Goal: Transaction & Acquisition: Purchase product/service

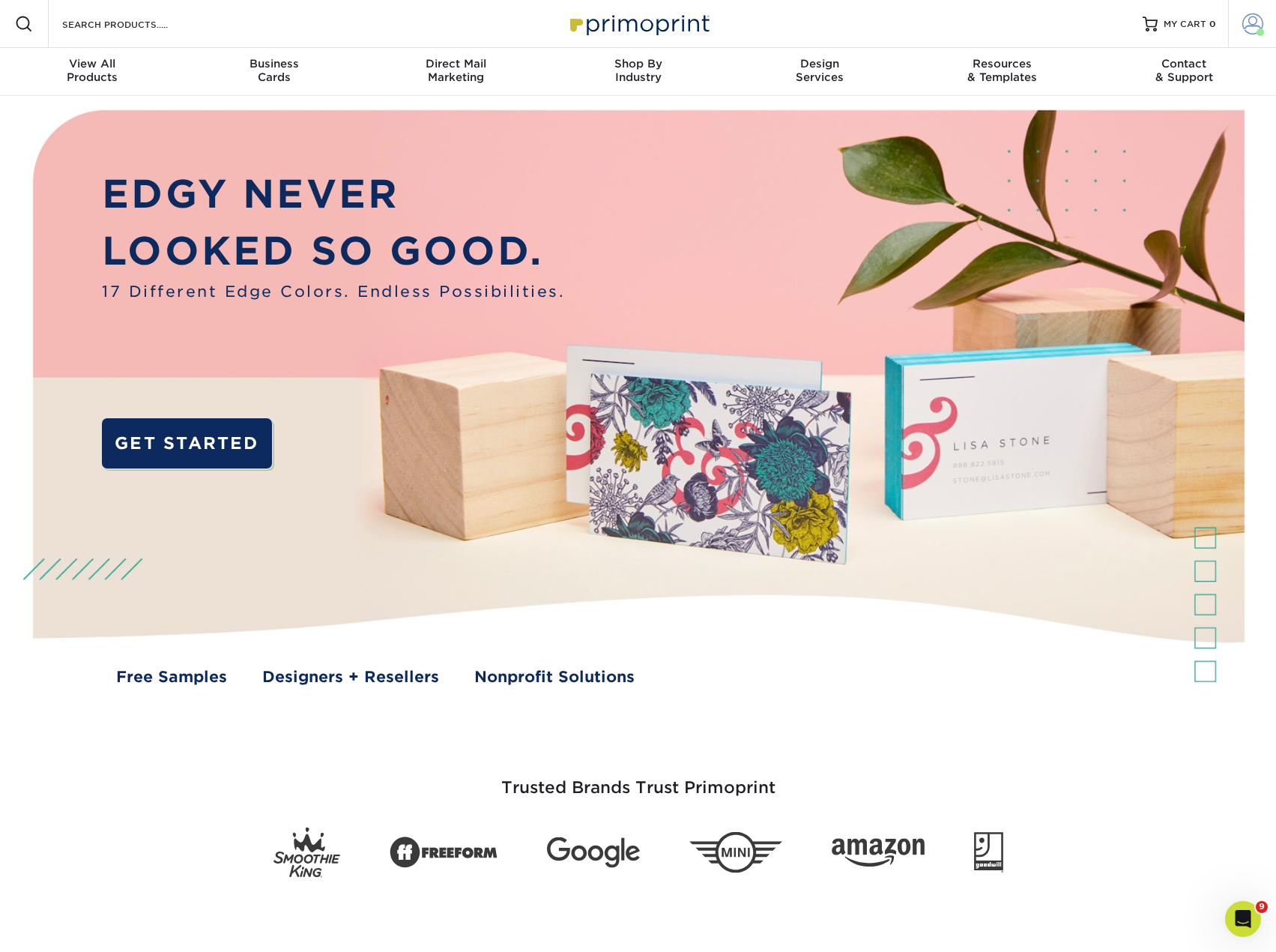
click at [1249, 27] on span at bounding box center [1252, 24] width 21 height 21
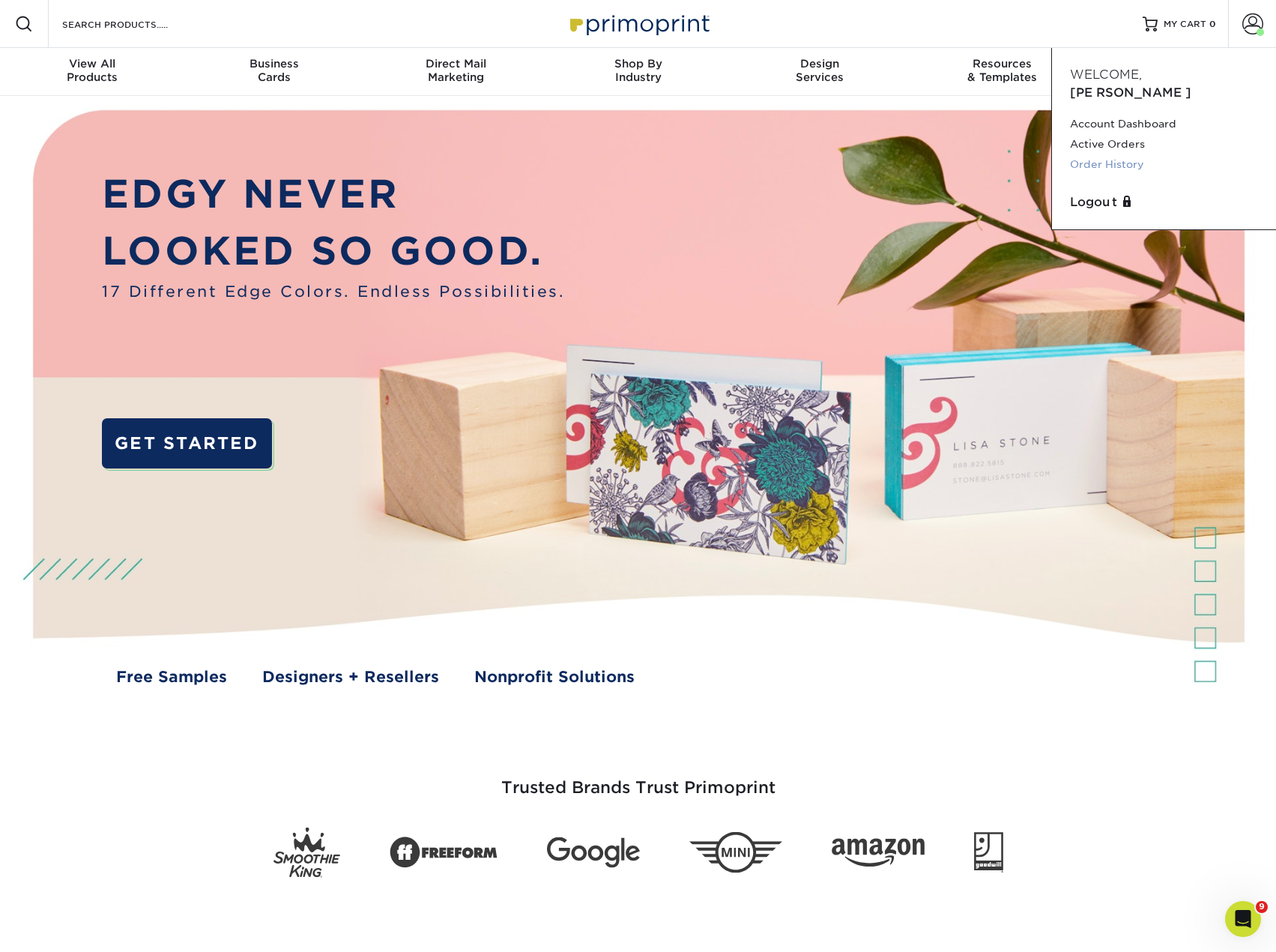
click at [1127, 154] on link "Order History" at bounding box center [1164, 164] width 188 height 20
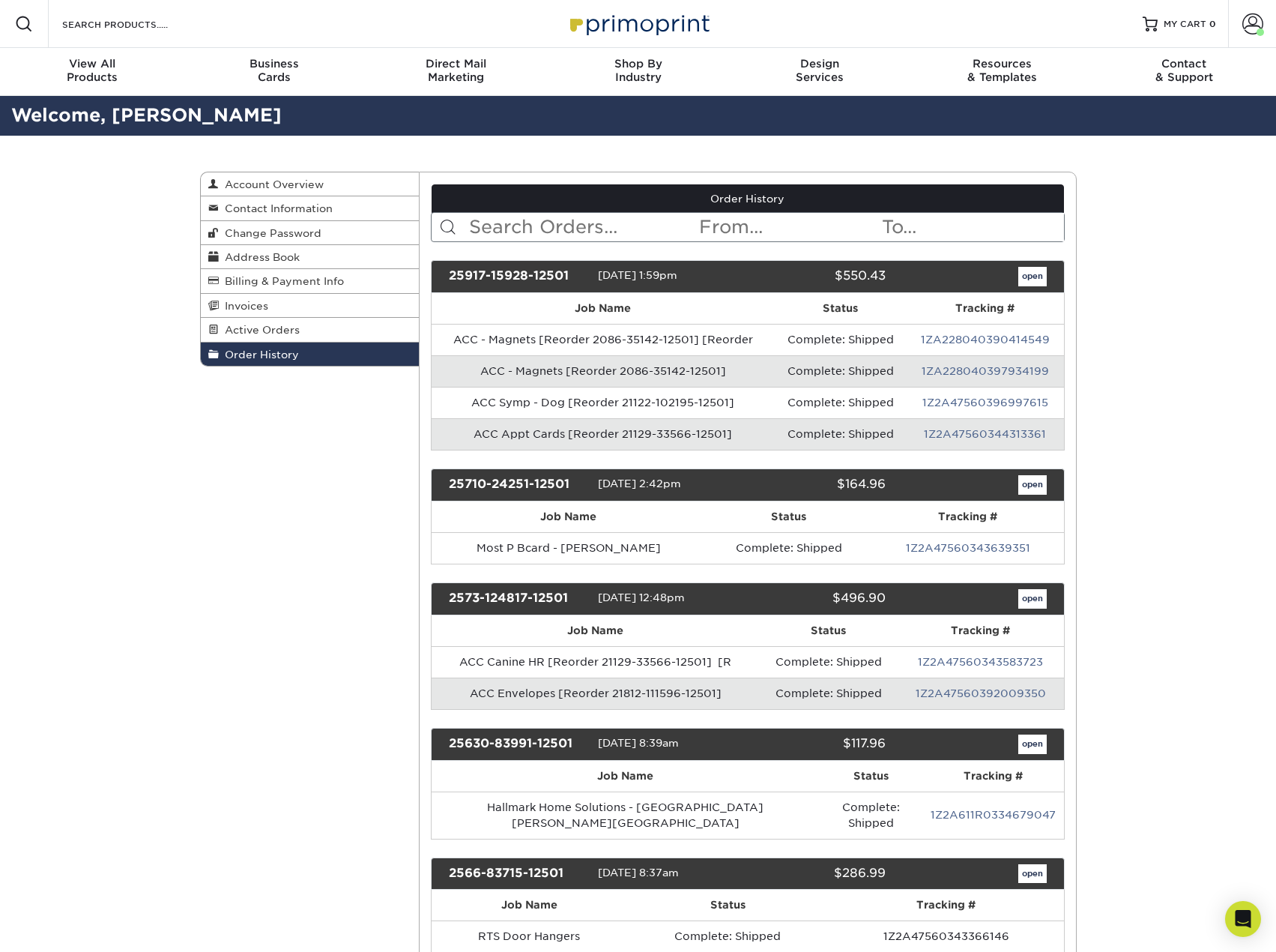
click at [517, 218] on input "text" at bounding box center [583, 227] width 230 height 28
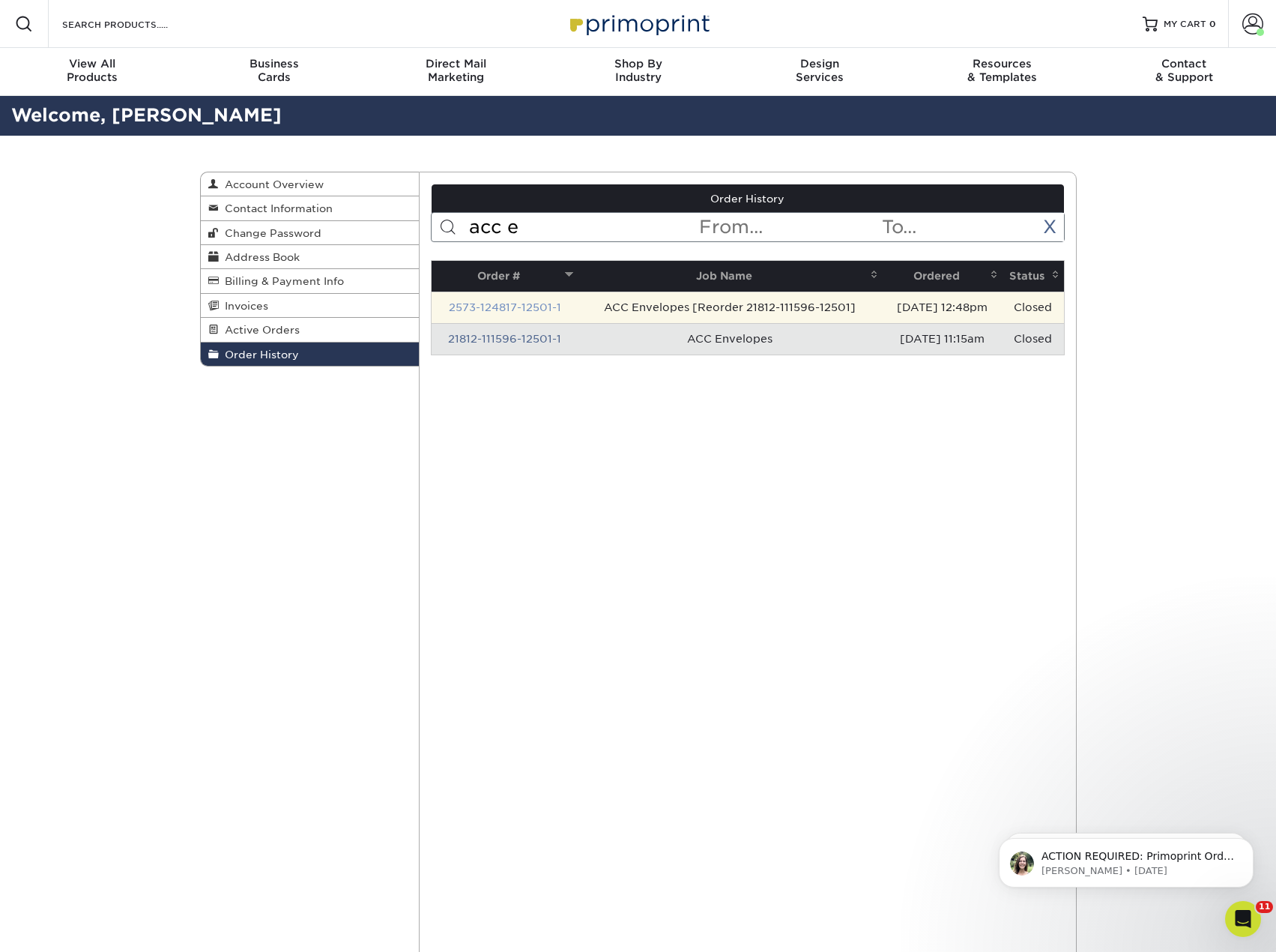
type input "acc e"
click at [501, 306] on link "2573-124817-12501-1" at bounding box center [505, 307] width 112 height 12
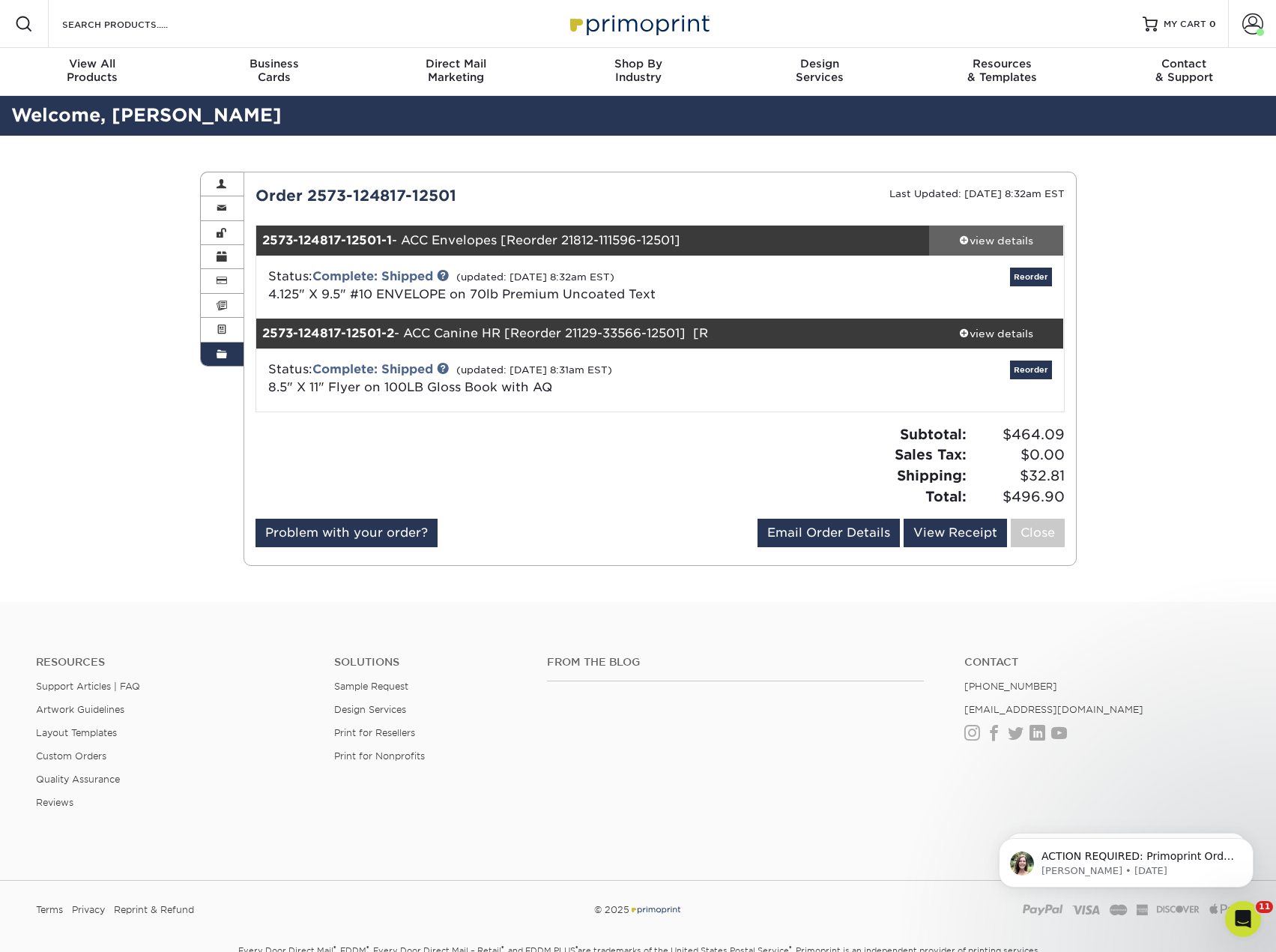
click at [1000, 235] on div "view details" at bounding box center [996, 240] width 135 height 15
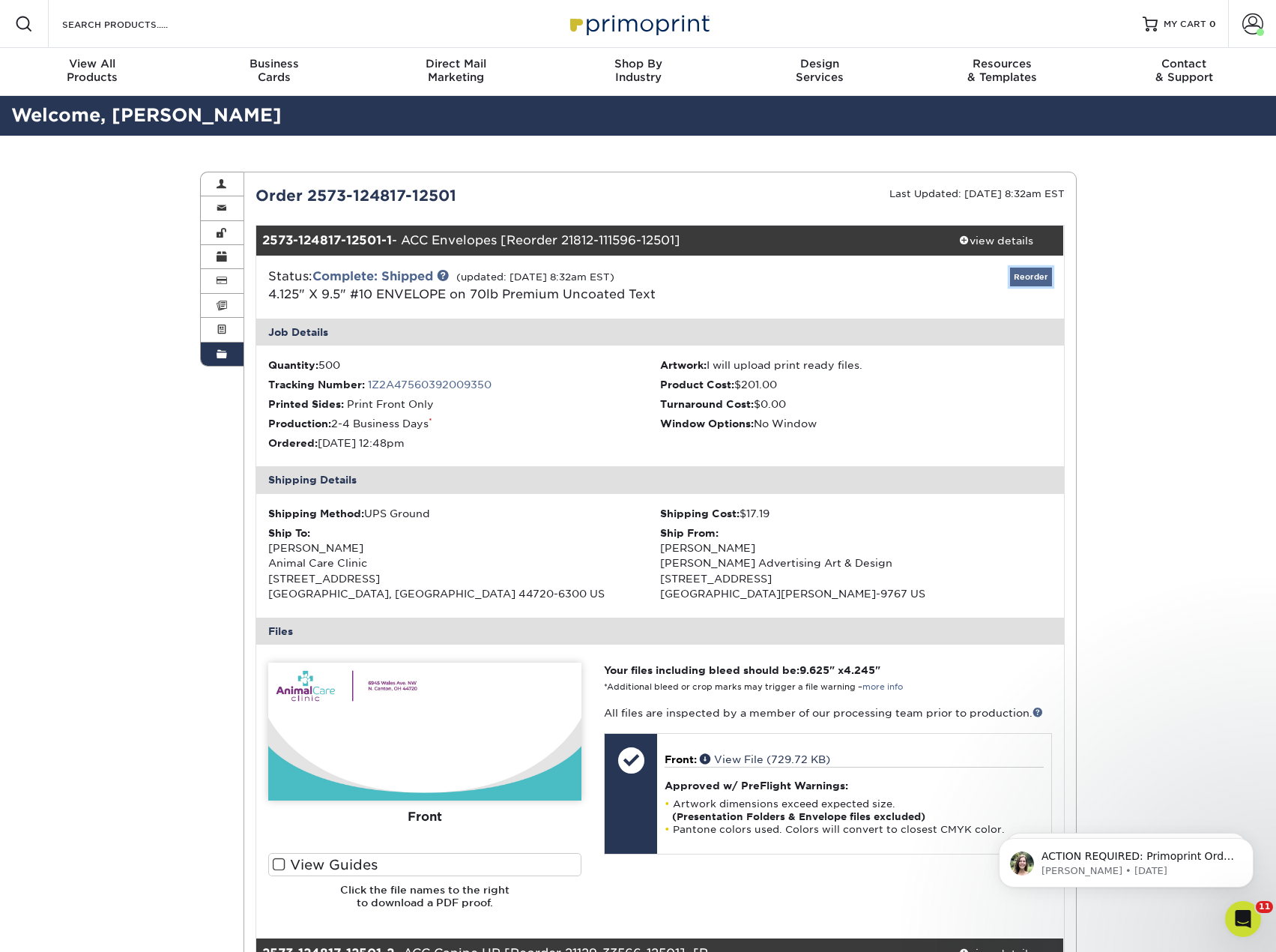
click at [1033, 274] on link "Reorder" at bounding box center [1031, 277] width 42 height 19
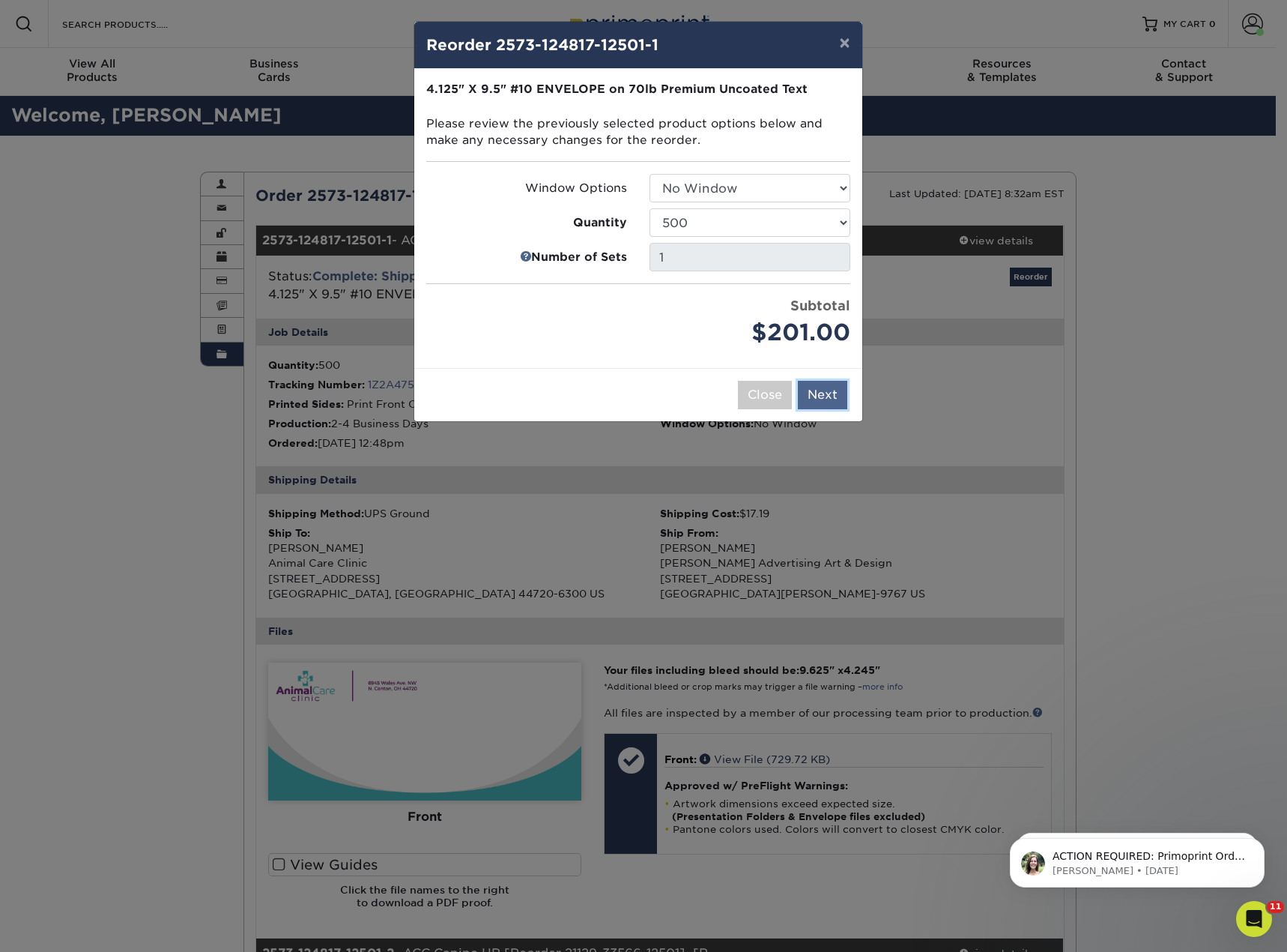
click at [830, 395] on button "Next" at bounding box center [822, 395] width 50 height 28
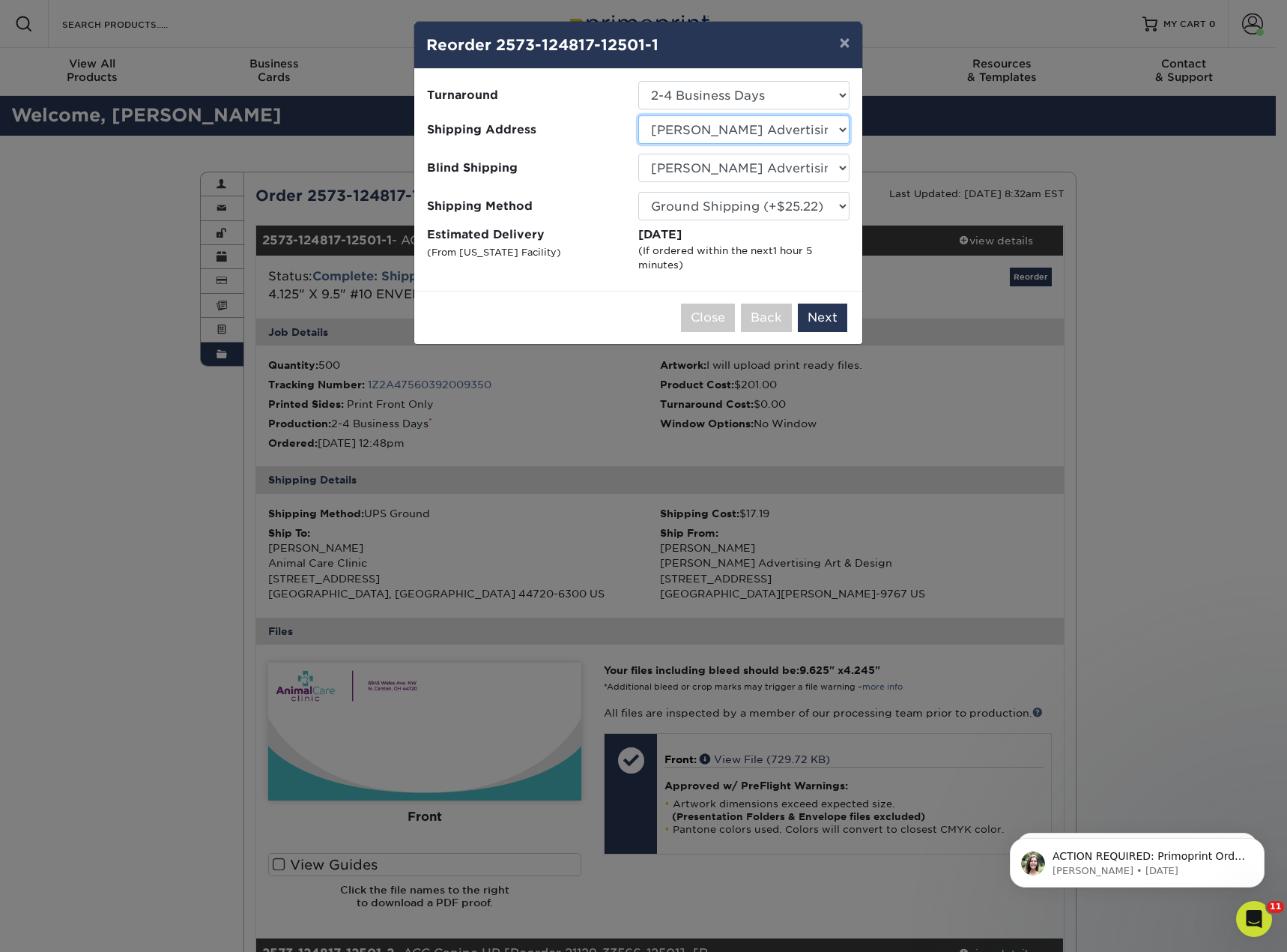
click at [812, 127] on select "Select One Andrew Poulton Animal Care Clinic Antoni Adamrovich Arcadia Walls Br…" at bounding box center [744, 130] width 211 height 28
select select "259153"
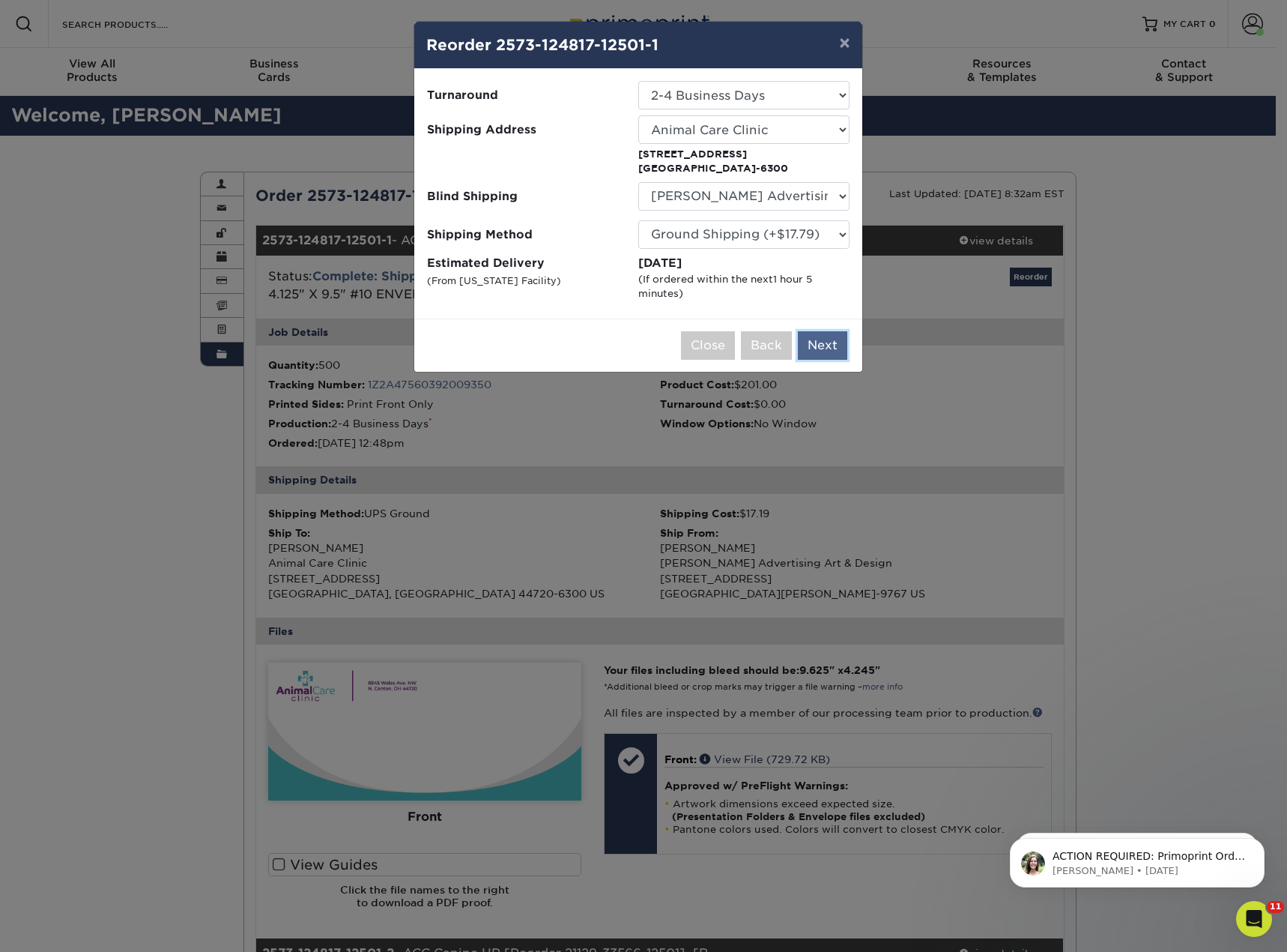
click at [827, 347] on button "Next" at bounding box center [822, 346] width 50 height 28
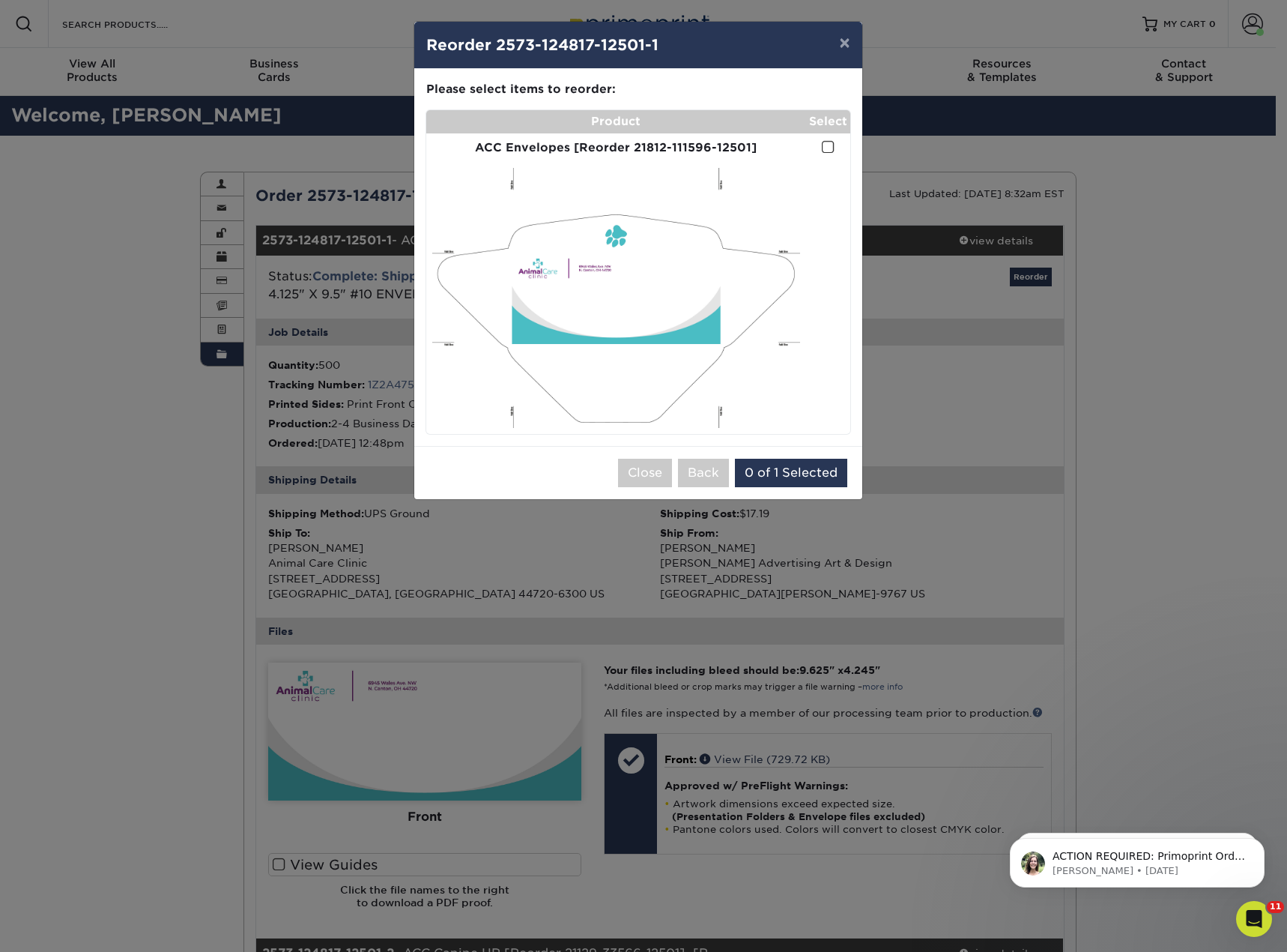
click at [820, 148] on td at bounding box center [828, 148] width 44 height 29
click at [827, 145] on span at bounding box center [829, 147] width 13 height 14
click at [0, 0] on input "checkbox" at bounding box center [0, 0] width 0 height 0
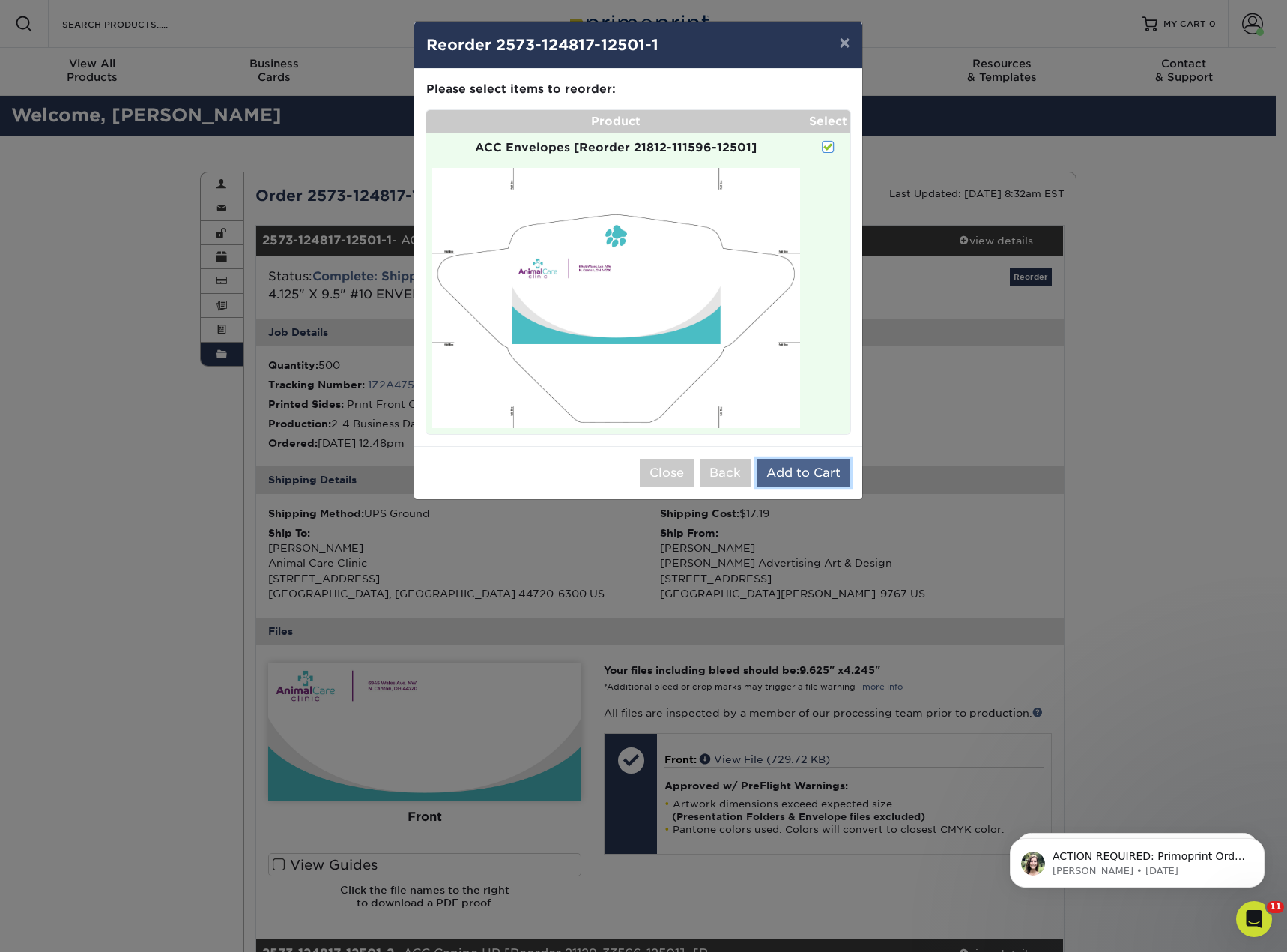
click at [814, 468] on button "Add to Cart" at bounding box center [803, 473] width 93 height 28
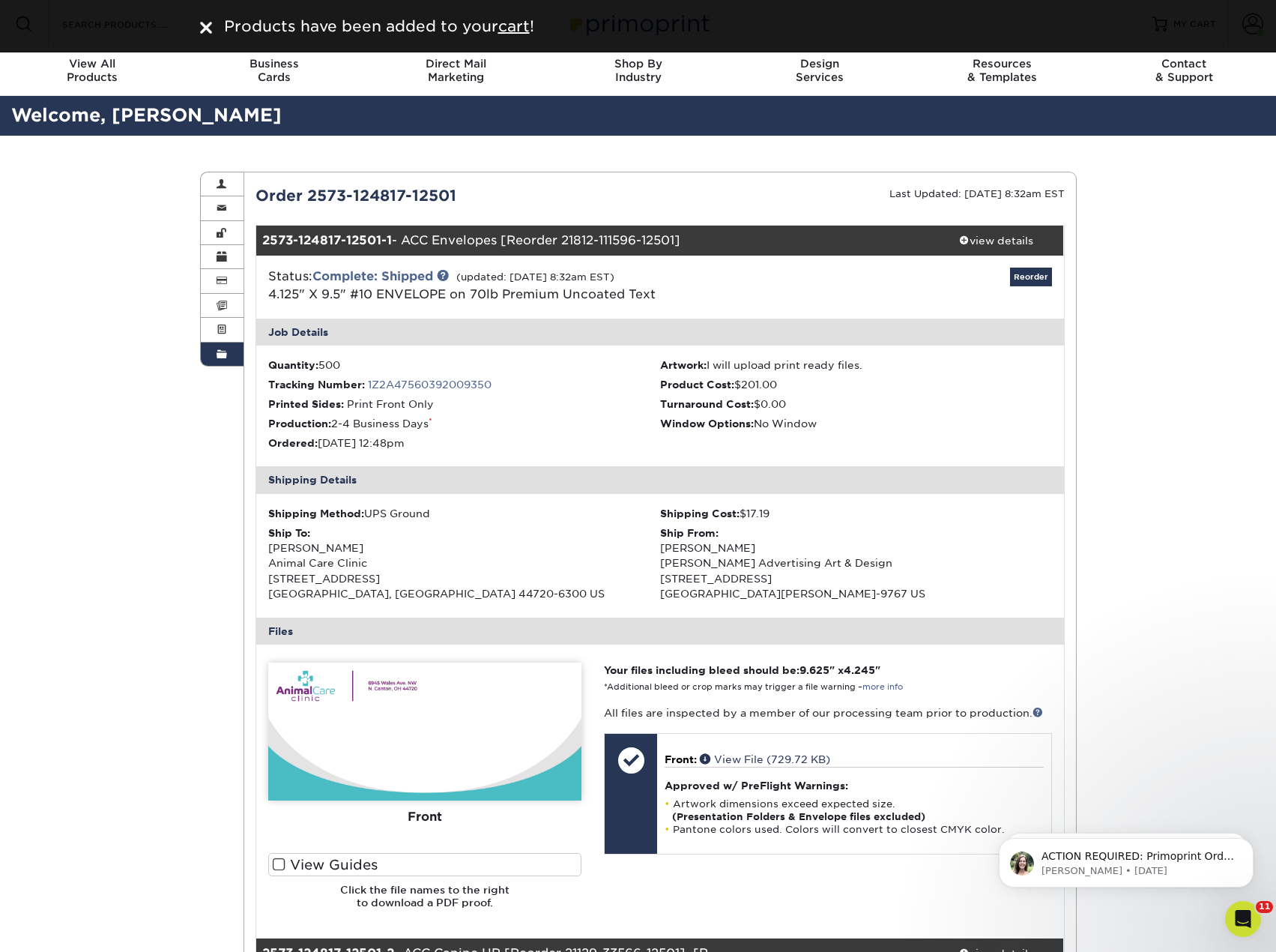
drag, startPoint x: 1210, startPoint y: 157, endPoint x: 1210, endPoint y: 137, distance: 20.0
click at [1210, 157] on div "Order History Account Overview Contact Information Change Password Address Book…" at bounding box center [638, 679] width 1276 height 1087
click at [198, 22] on div "Products have been added to your cart !" at bounding box center [638, 26] width 899 height 23
click at [208, 23] on div "Products have been added to your cart !" at bounding box center [638, 26] width 899 height 23
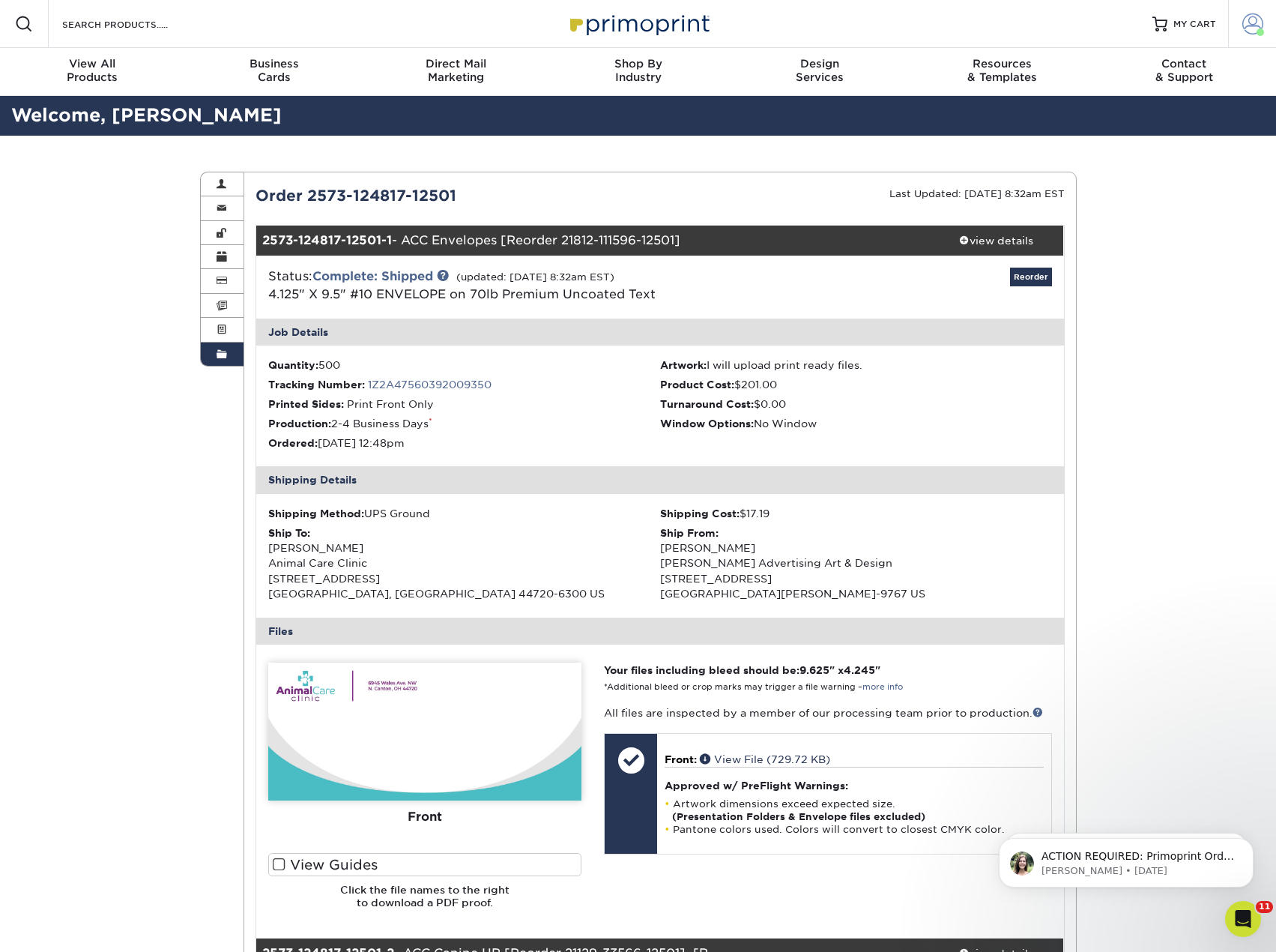
click at [1266, 26] on link "Account" at bounding box center [1252, 24] width 48 height 48
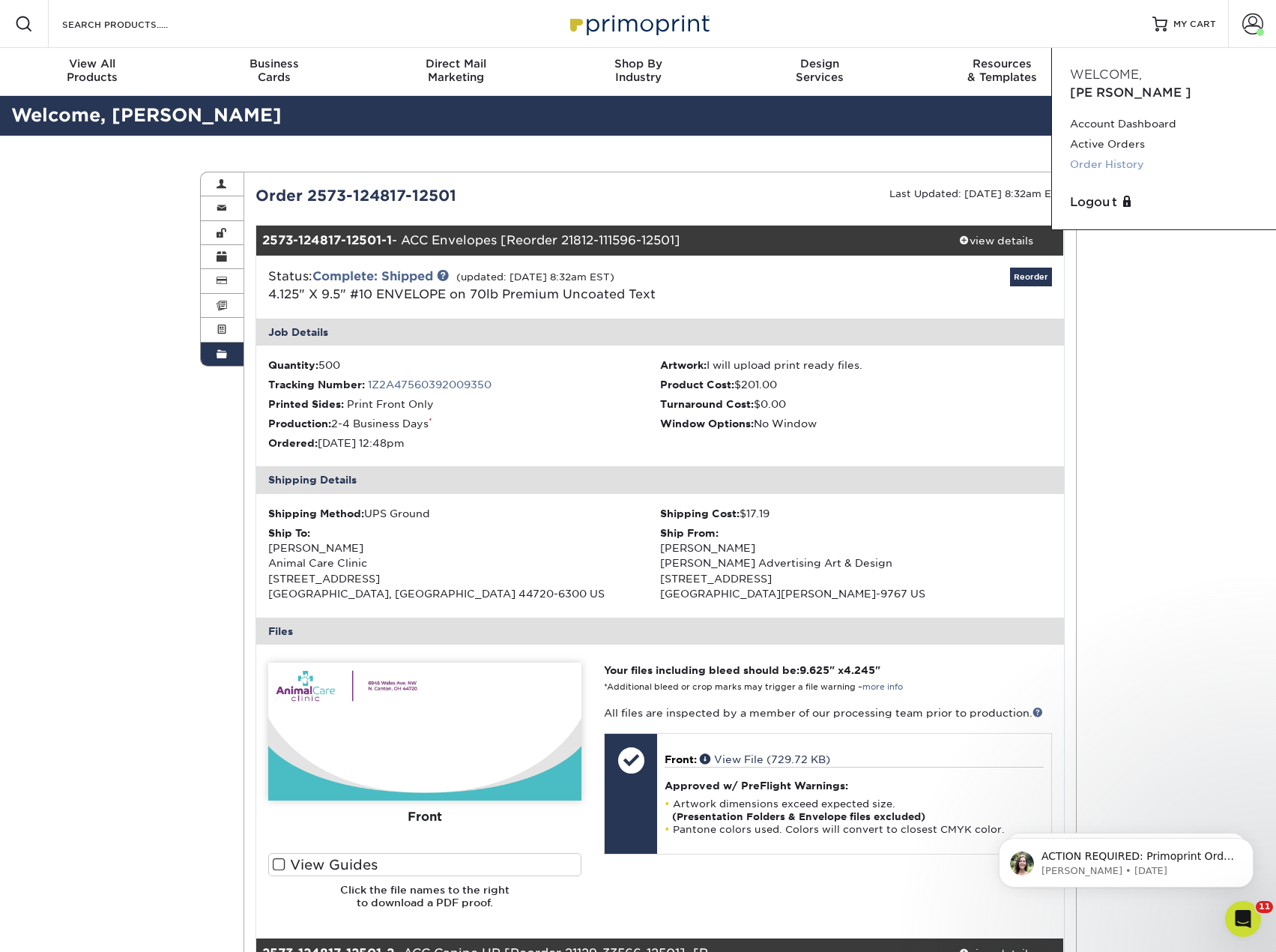
click at [1135, 154] on link "Order History" at bounding box center [1164, 164] width 188 height 20
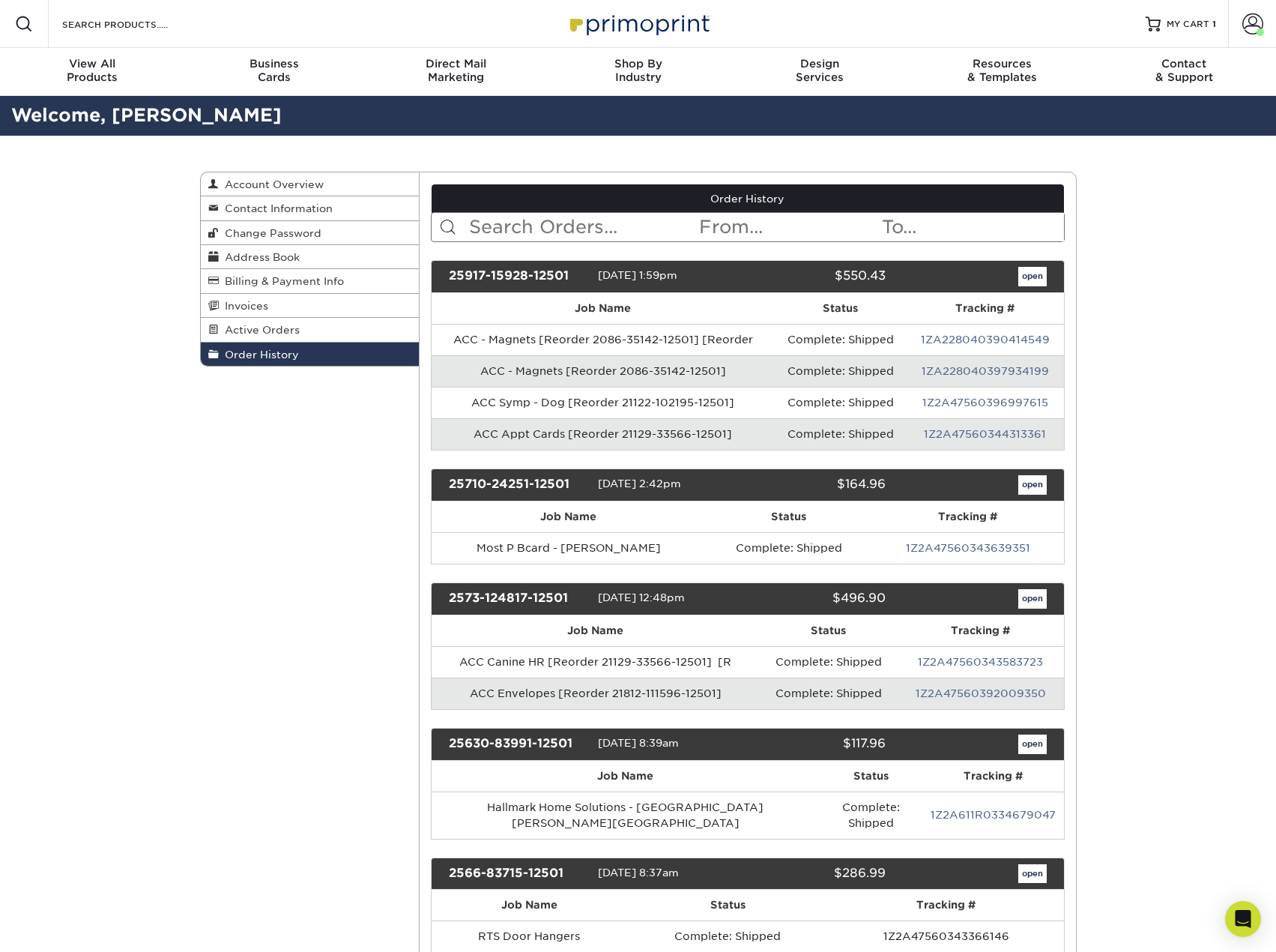
click at [511, 227] on input "text" at bounding box center [583, 227] width 230 height 28
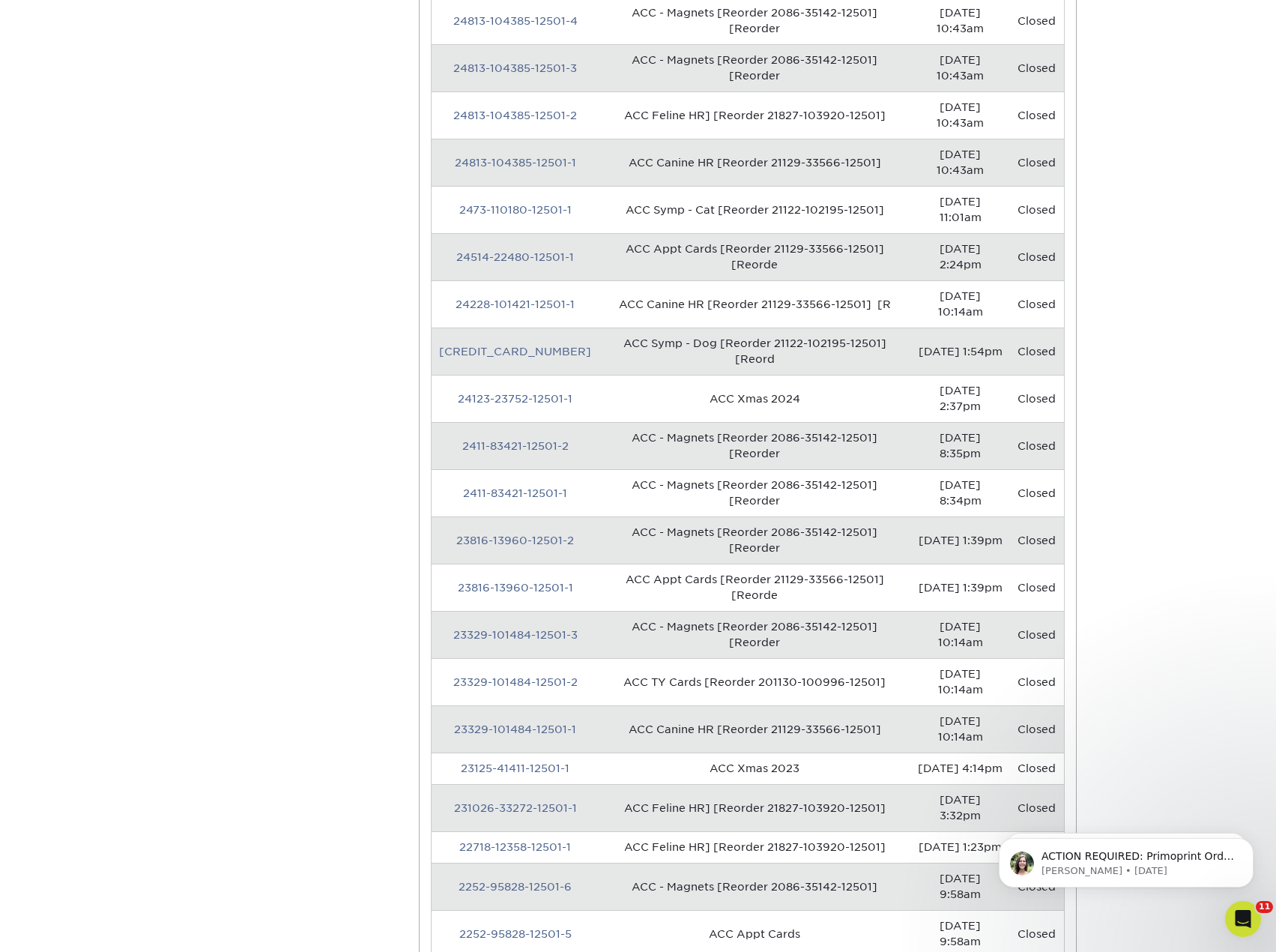
scroll to position [750, 0]
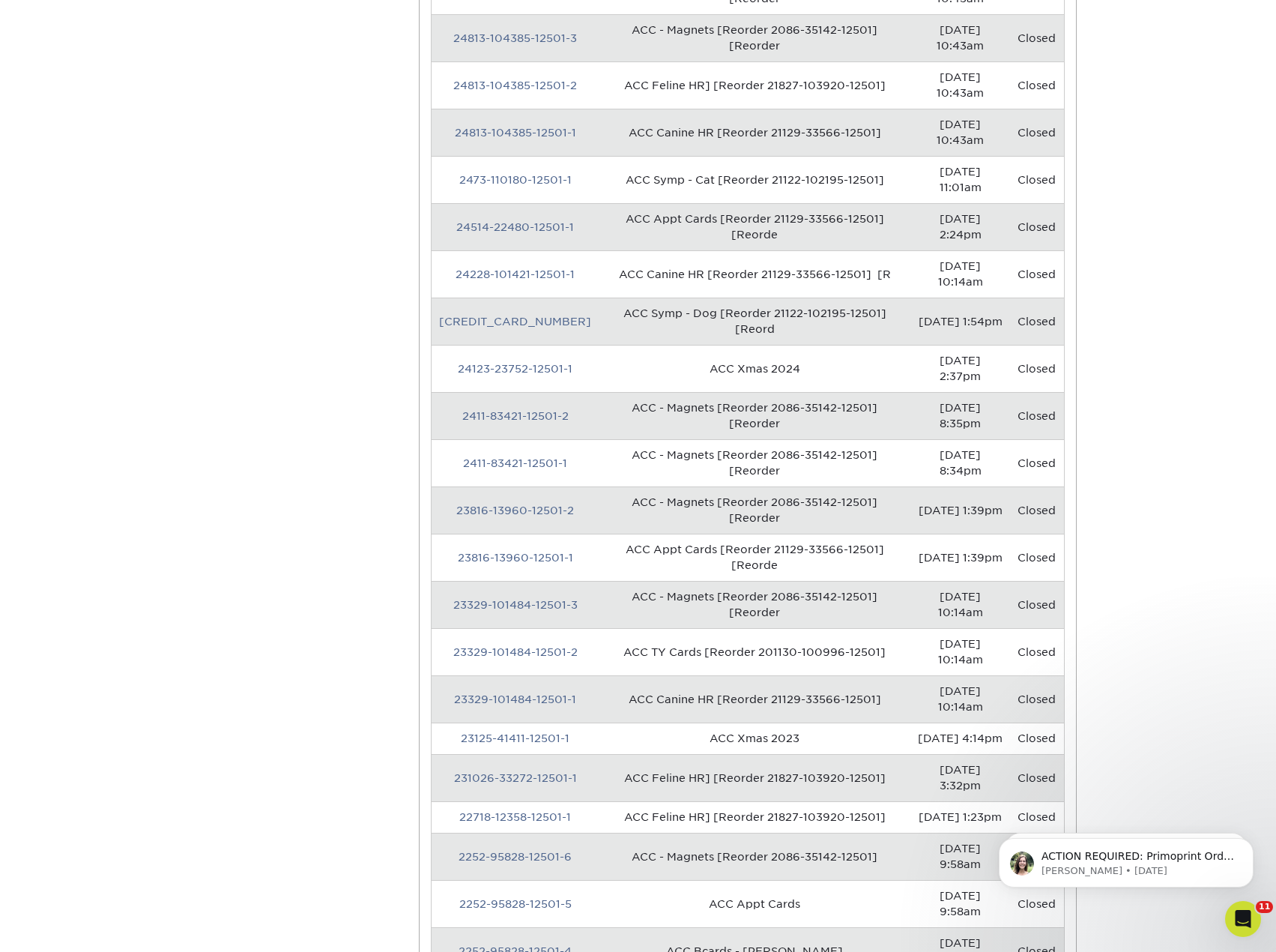
type input "acc"
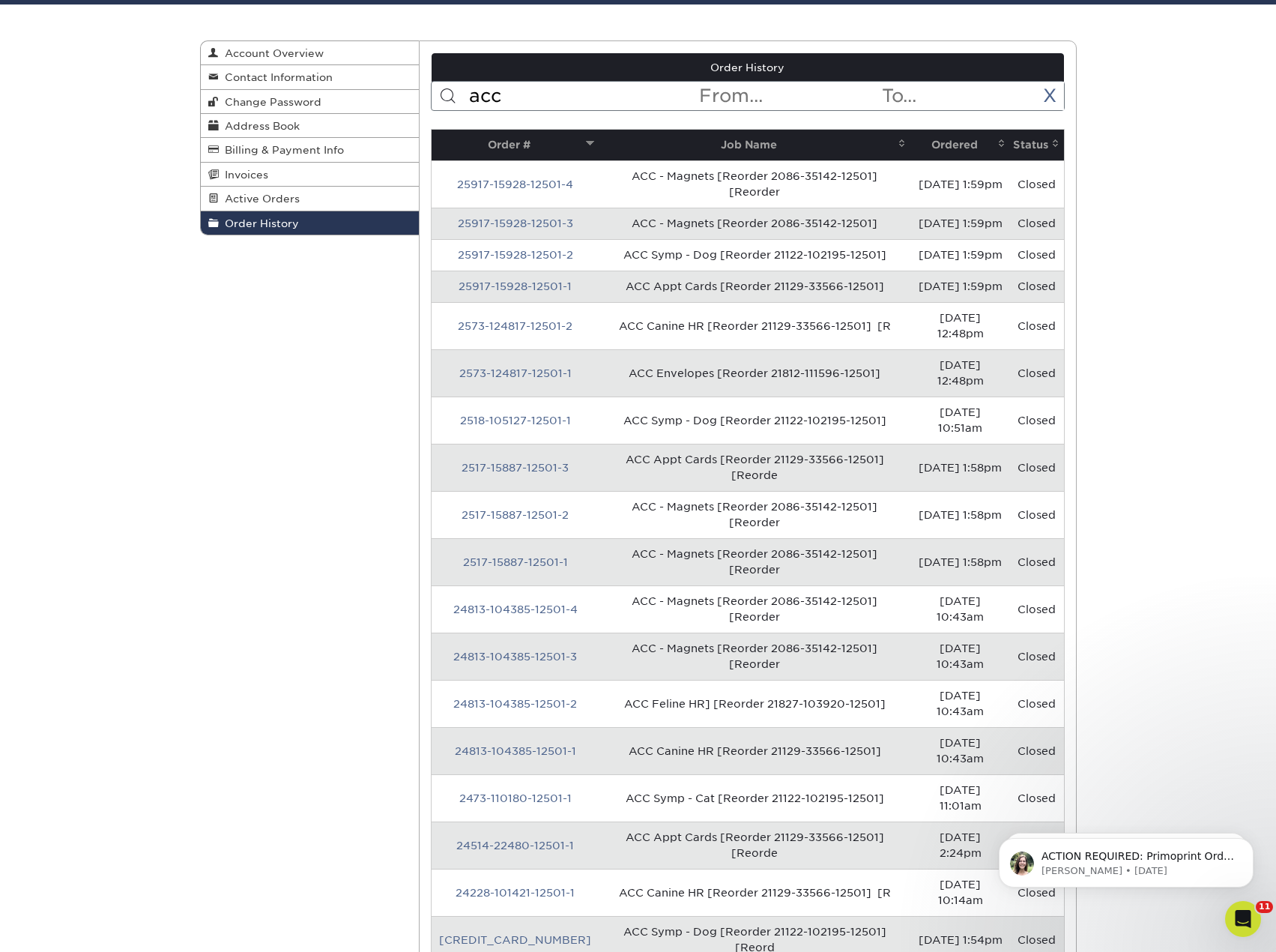
scroll to position [0, 0]
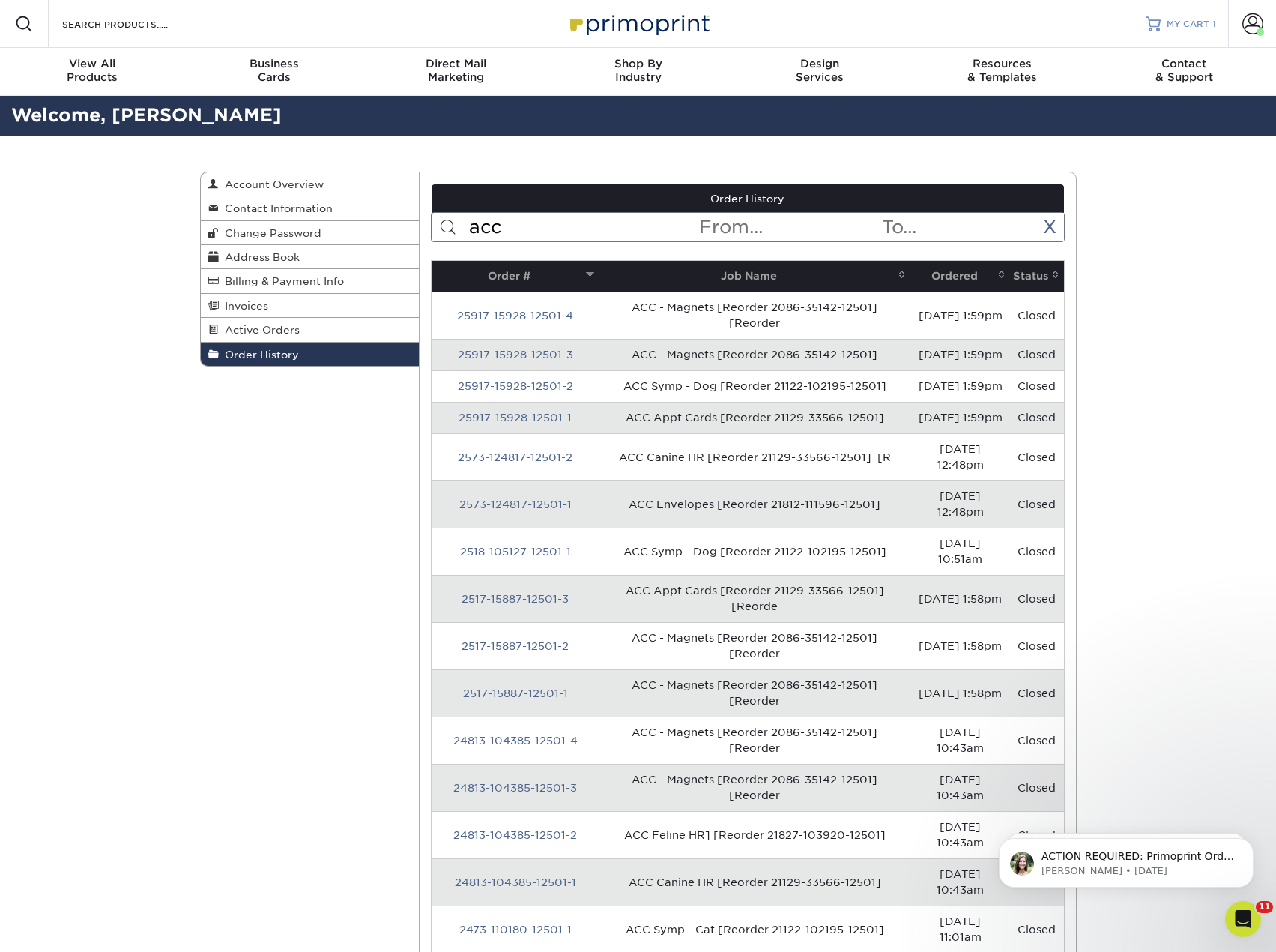
click at [1194, 19] on span "MY CART" at bounding box center [1187, 24] width 42 height 13
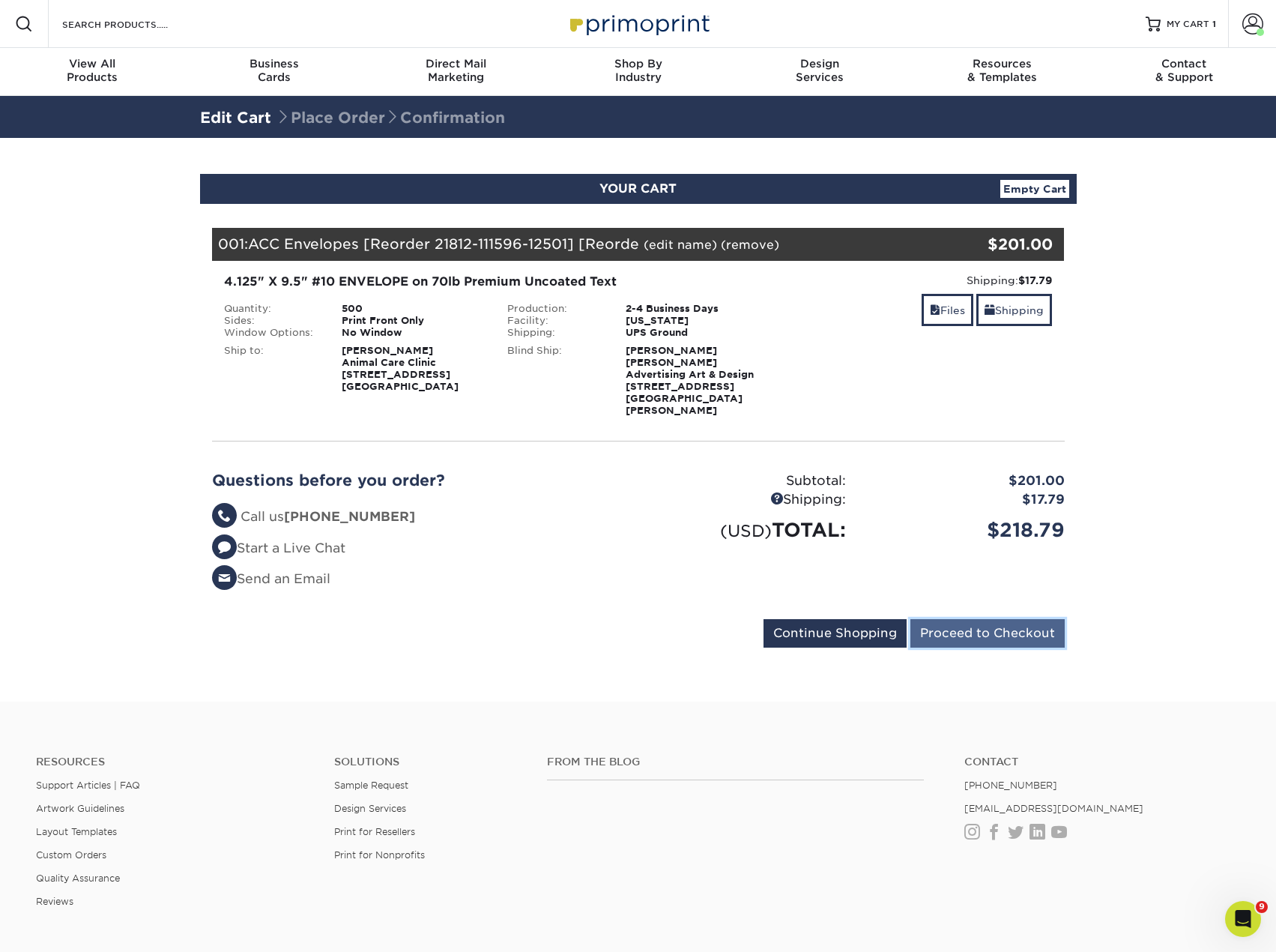
click at [992, 619] on input "Proceed to Checkout" at bounding box center [988, 633] width 154 height 28
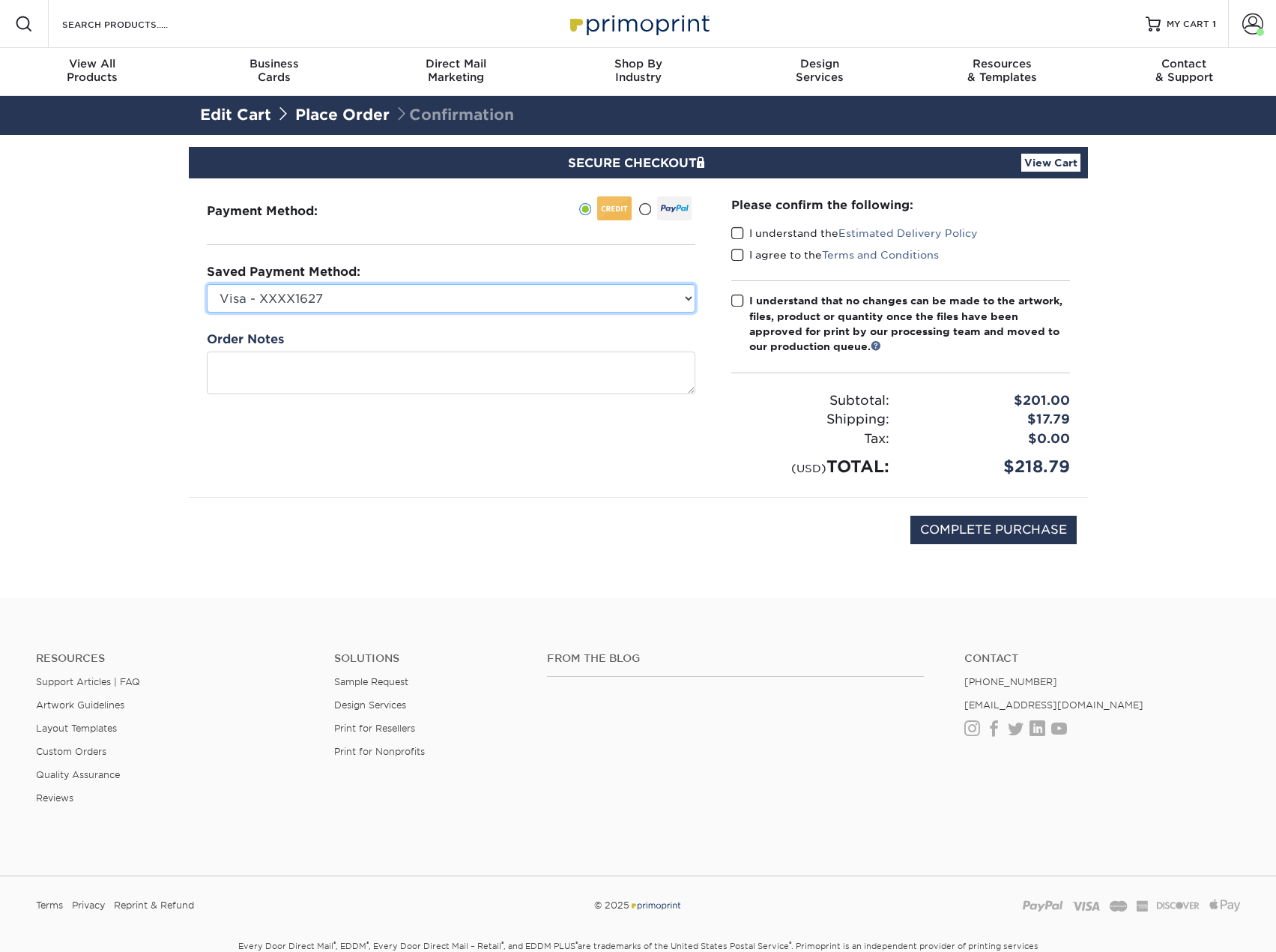
click at [414, 306] on select "Visa - XXXX1627 Visa - XXXX8432 New Credit Card" at bounding box center [451, 299] width 489 height 28
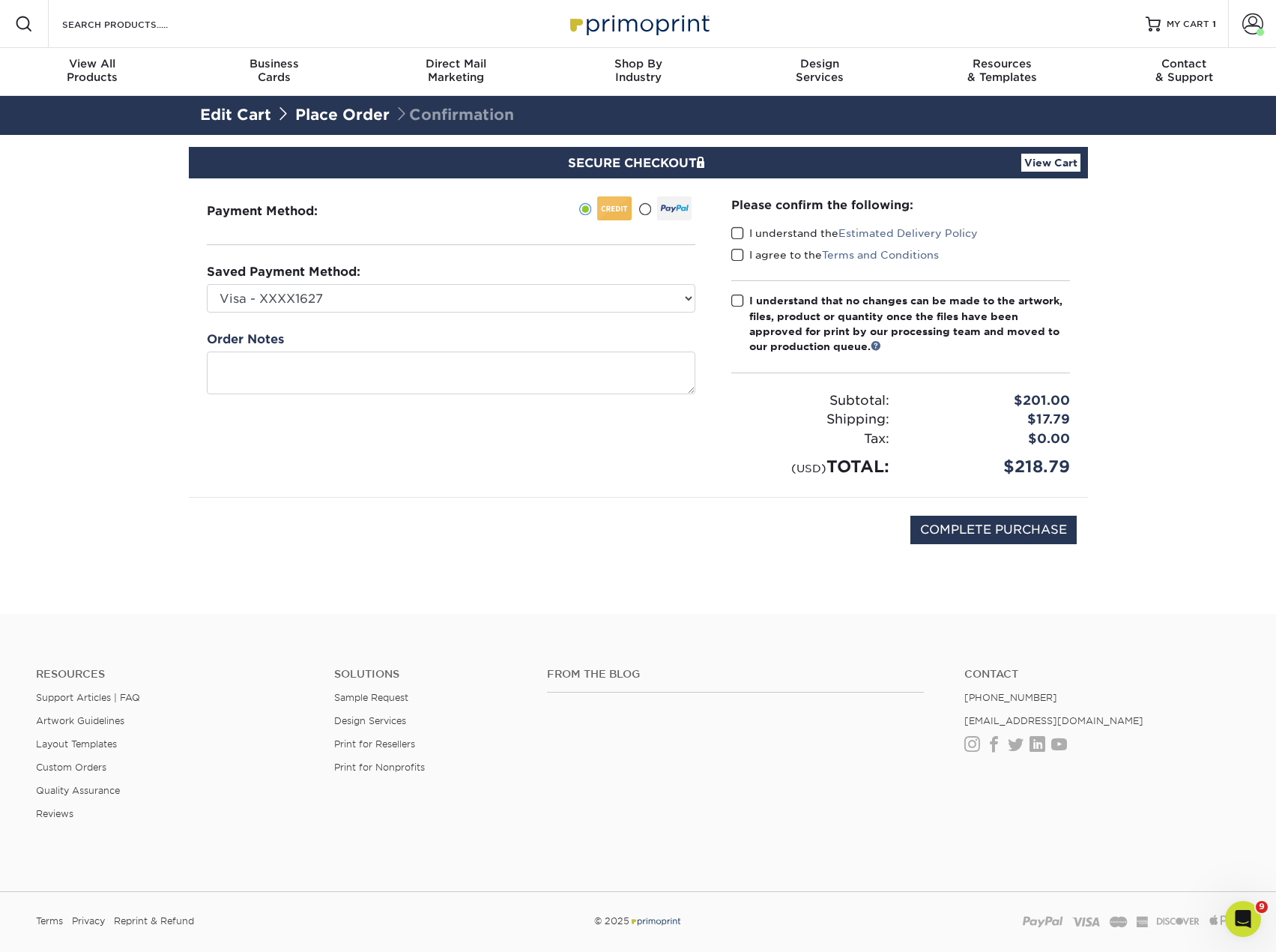
click at [124, 297] on section "SECURE CHECKOUT View Cart Payment Method: Saved Payment Method:" at bounding box center [638, 374] width 1276 height 478
click at [777, 238] on label "I understand the Estimated Delivery Policy" at bounding box center [855, 234] width 247 height 15
click at [0, 0] on input "I understand the Estimated Delivery Policy" at bounding box center [0, 0] width 0 height 0
click at [774, 255] on label "I agree to the Terms and Conditions" at bounding box center [835, 255] width 207 height 15
click at [0, 0] on input "I agree to the Terms and Conditions" at bounding box center [0, 0] width 0 height 0
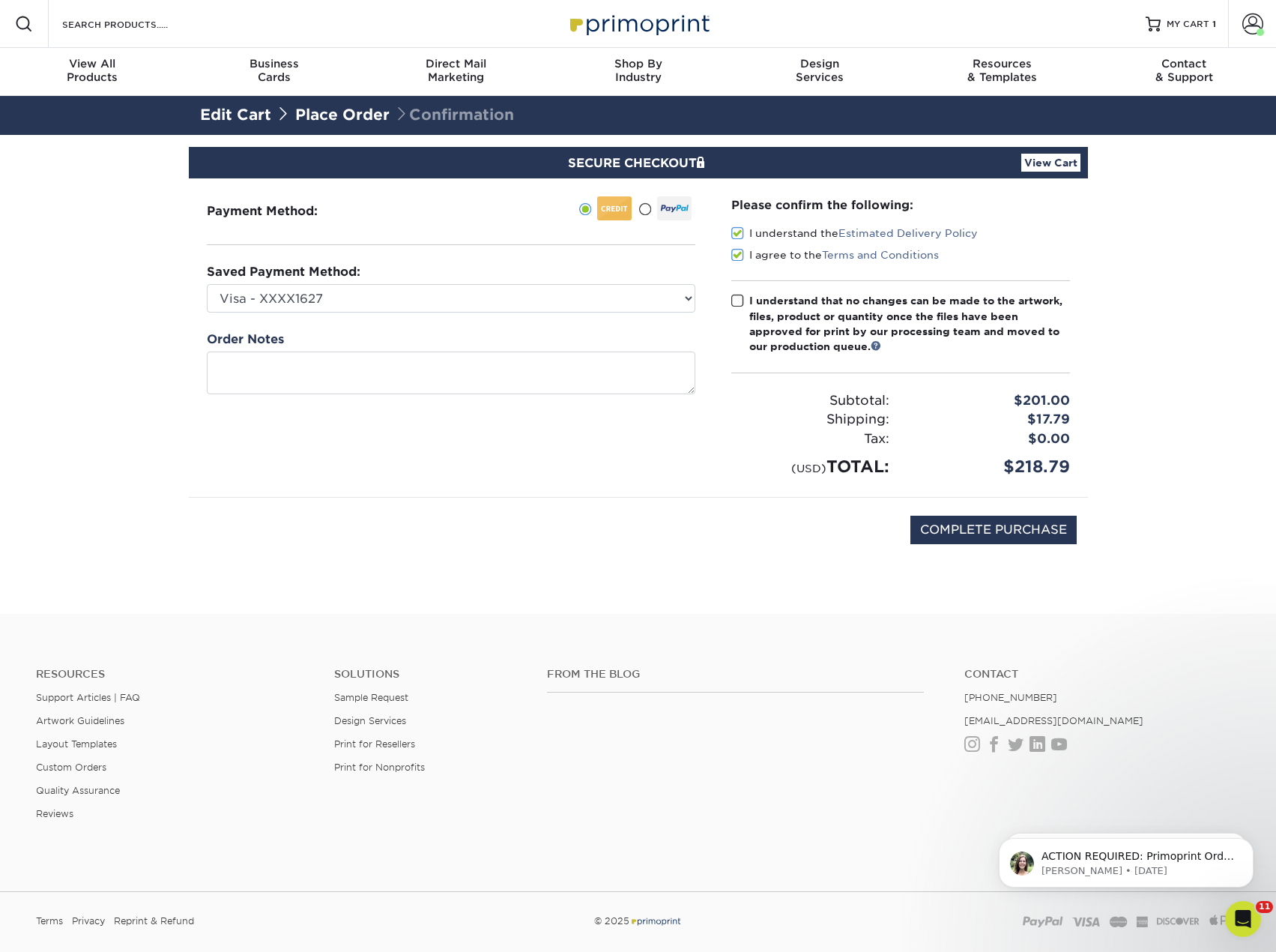
click at [757, 298] on div "I understand that no changes can be made to the artwork, files, product or quan…" at bounding box center [910, 323] width 321 height 61
click at [0, 0] on input "I understand that no changes can be made to the artwork, files, product or quan…" at bounding box center [0, 0] width 0 height 0
click at [1006, 533] on input "COMPLETE PURCHASE" at bounding box center [993, 529] width 167 height 28
type input "PROCESSING, PLEASE WAIT..."
